Goal: Communication & Community: Share content

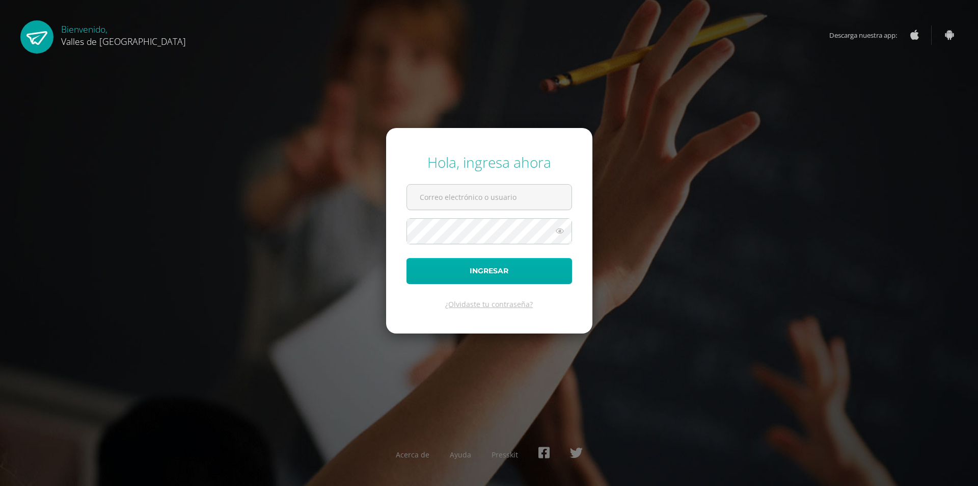
type input "[PERSON_NAME][EMAIL_ADDRESS][DOMAIN_NAME]"
click at [492, 267] on button "Ingresar" at bounding box center [490, 271] width 166 height 26
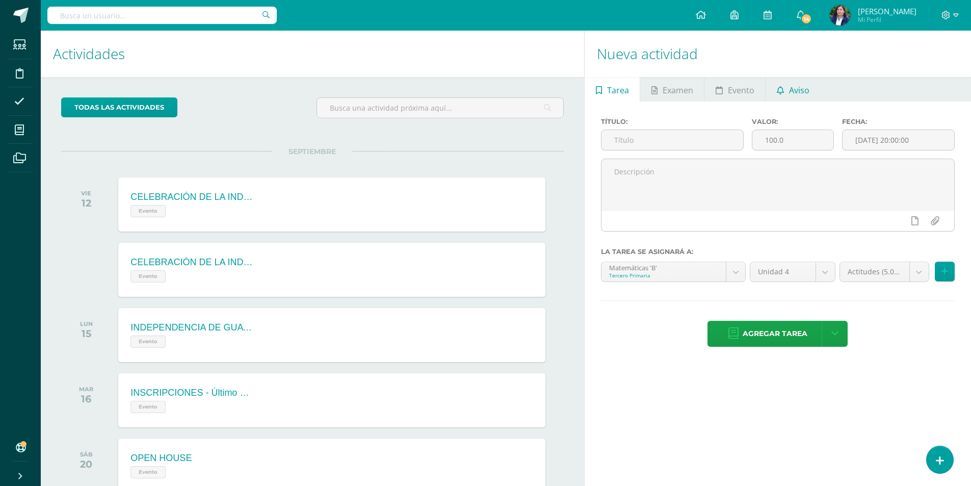
click at [801, 93] on span "Aviso" at bounding box center [799, 90] width 20 height 24
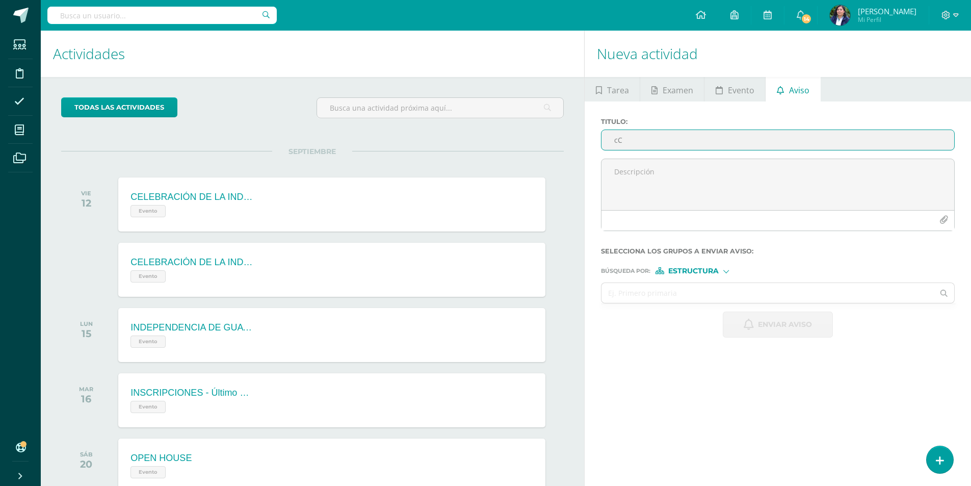
type input "c"
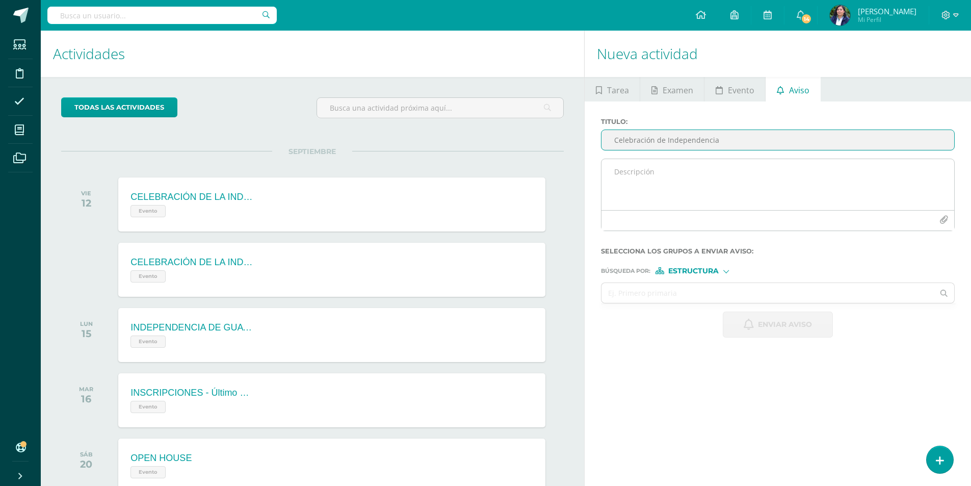
type input "Celebración de Independencia"
click at [641, 173] on textarea at bounding box center [777, 184] width 353 height 51
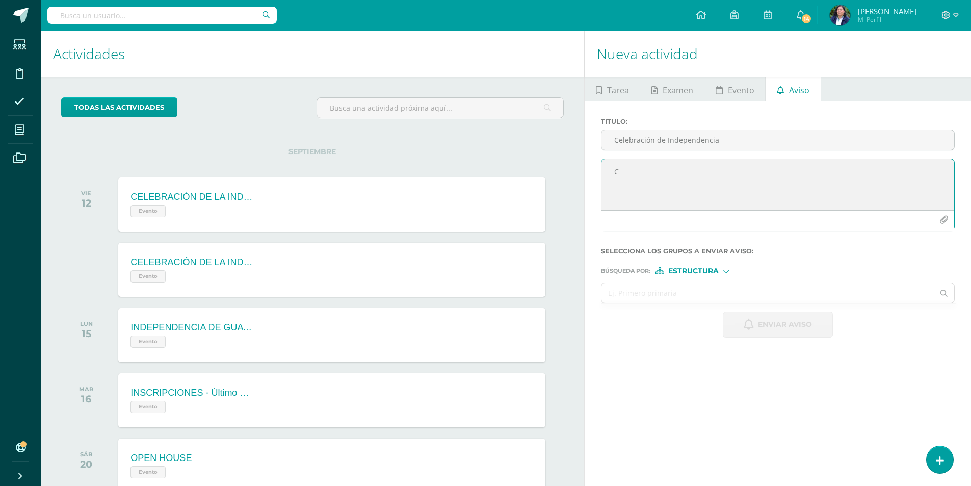
type textarea "C"
click at [940, 222] on icon "button" at bounding box center [943, 220] width 9 height 9
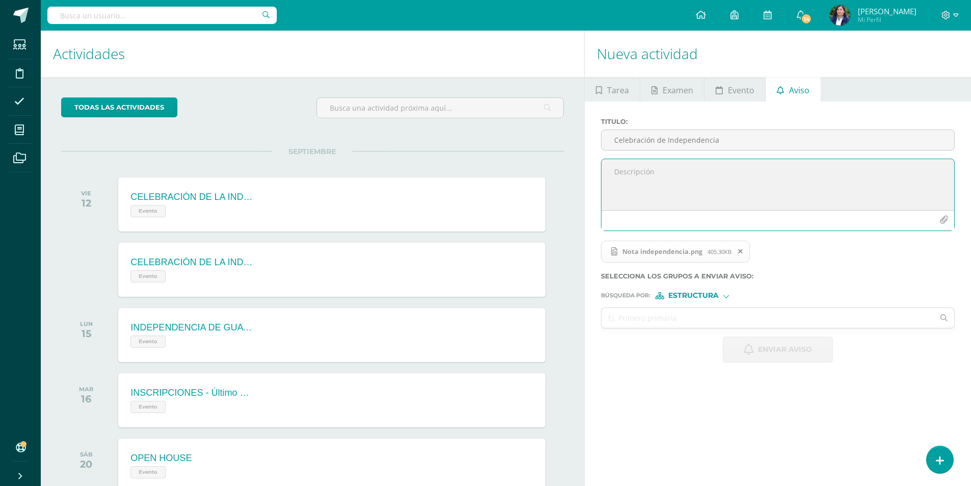
click at [646, 174] on textarea at bounding box center [777, 184] width 353 height 51
type textarea "Queridos alumnos les comparto información importante a tener en cuenta. Miss [P…"
click at [718, 296] on span "Estructura" at bounding box center [693, 295] width 50 height 6
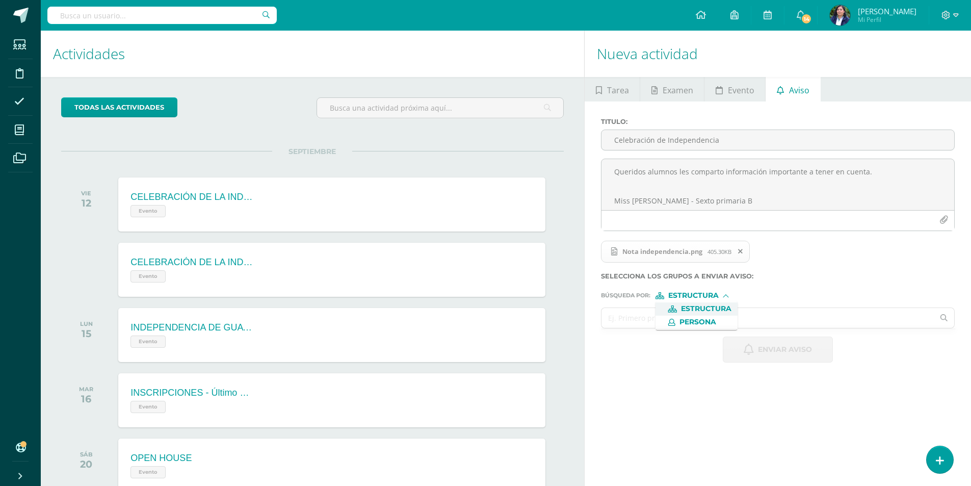
click at [609, 322] on input "text" at bounding box center [767, 318] width 332 height 20
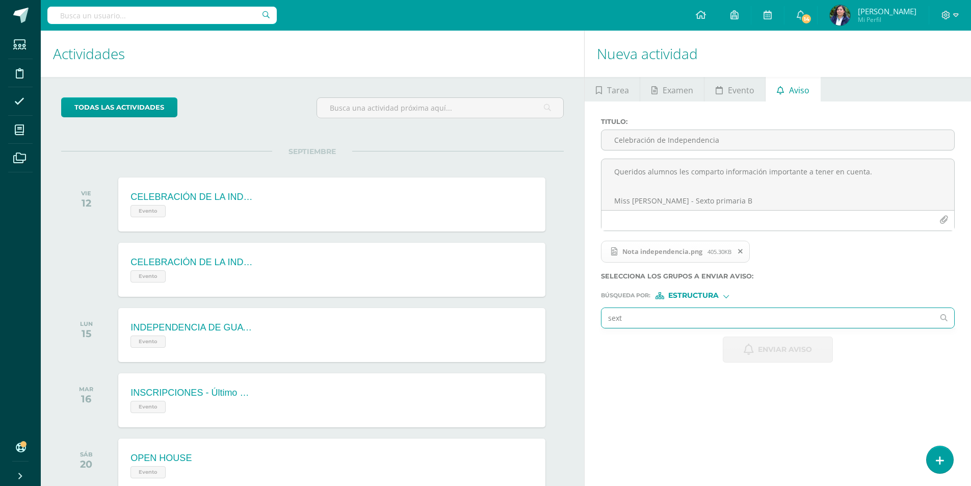
type input "sexto"
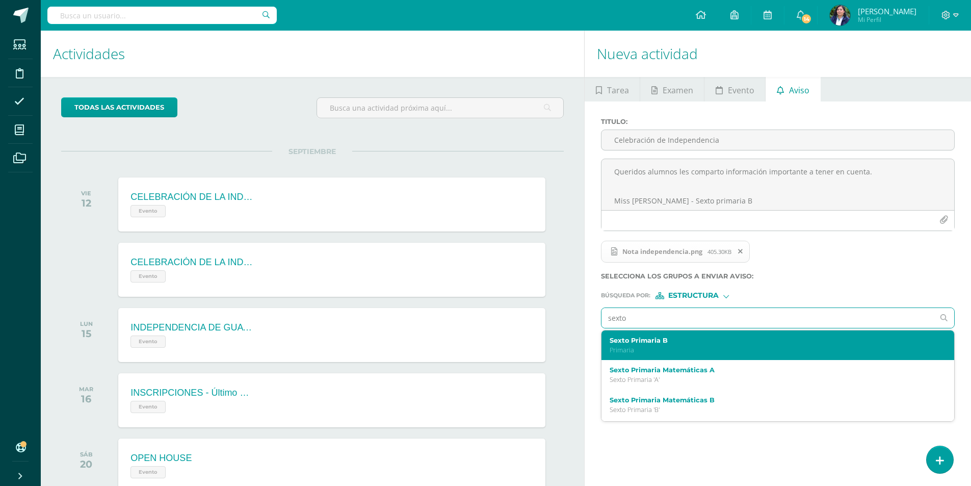
click at [667, 349] on p "Primaria" at bounding box center [770, 349] width 322 height 9
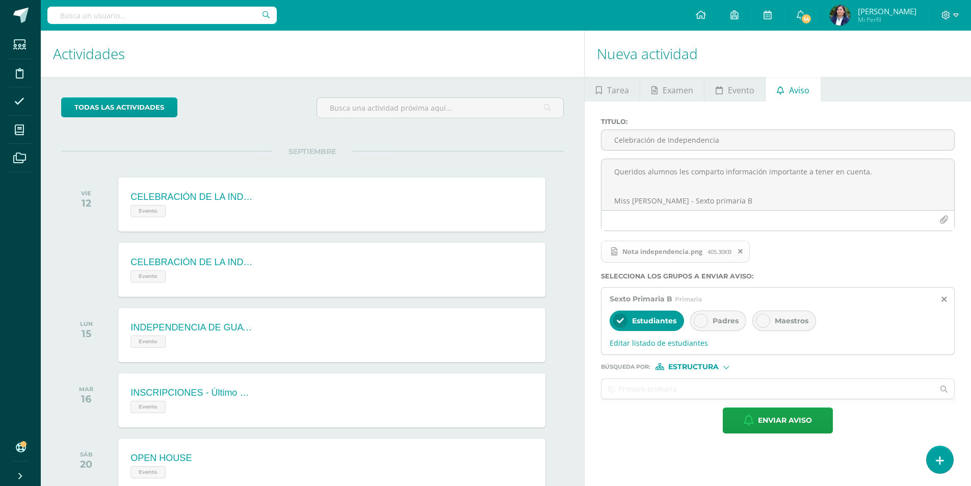
click at [712, 319] on span "Padres" at bounding box center [725, 320] width 26 height 9
click at [802, 424] on span "Enviar aviso" at bounding box center [785, 420] width 54 height 25
